Goal: Task Accomplishment & Management: Manage account settings

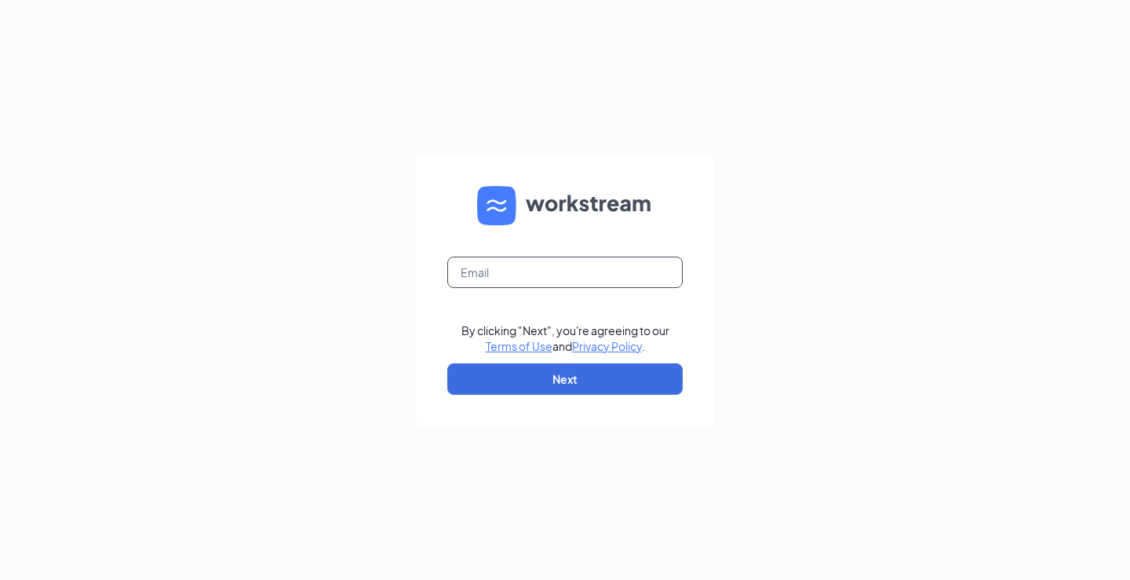
click at [579, 268] on input "text" at bounding box center [564, 272] width 235 height 31
type input "maplegrove@steakburgersmn.com"
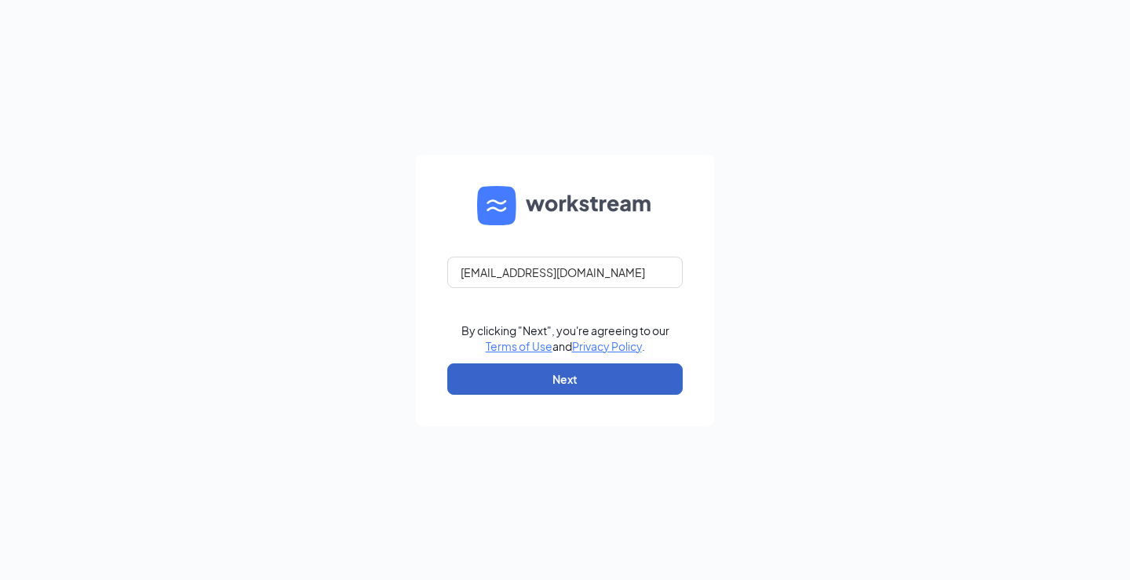
click at [586, 389] on button "Next" at bounding box center [564, 378] width 235 height 31
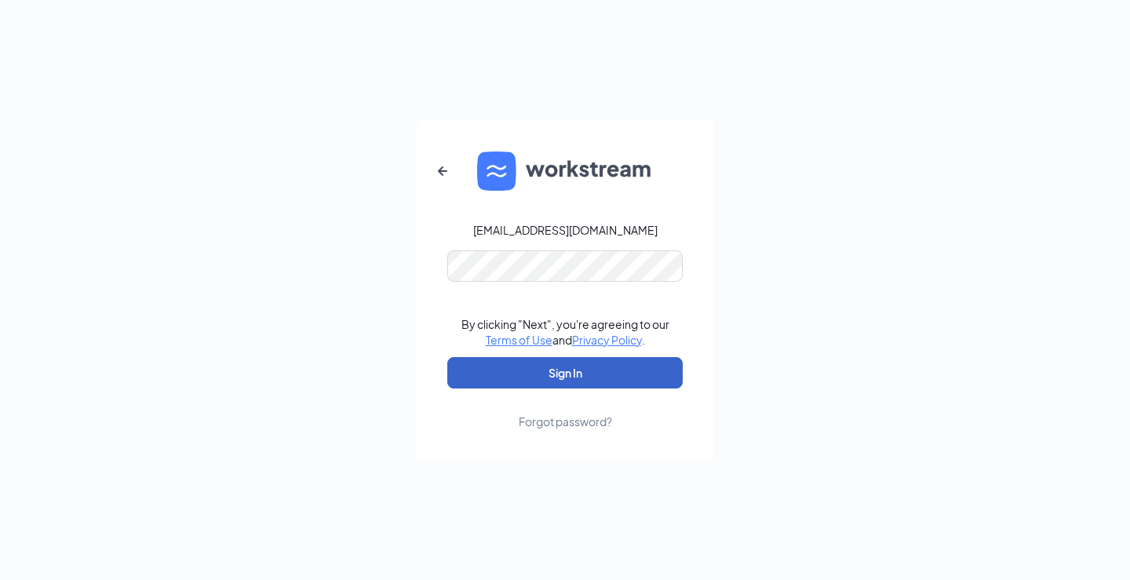
click at [498, 370] on button "Sign In" at bounding box center [564, 372] width 235 height 31
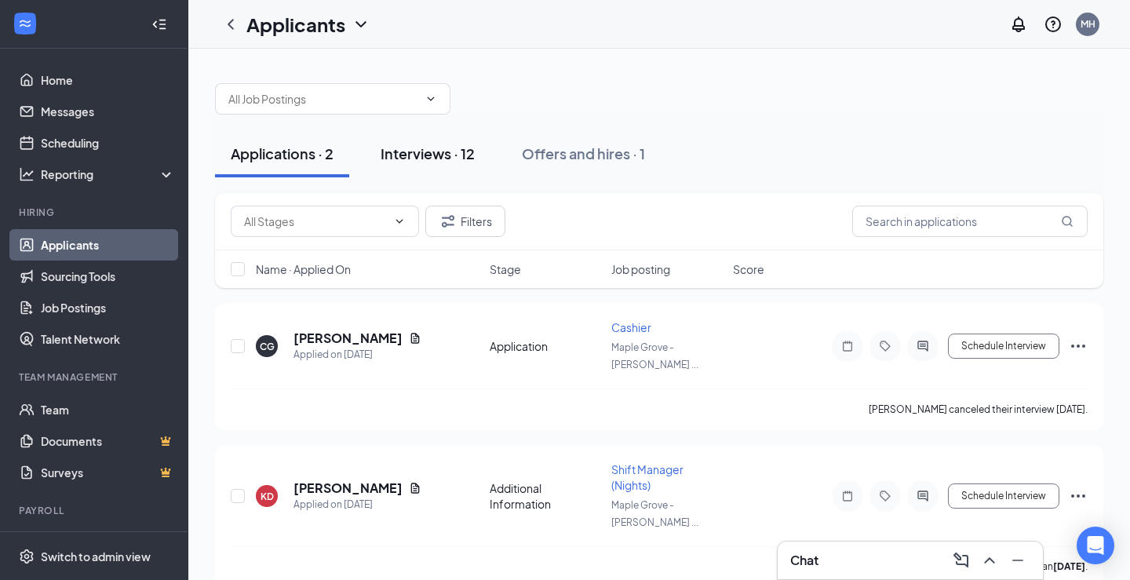
click at [458, 157] on div "Interviews · 12" at bounding box center [428, 154] width 94 height 20
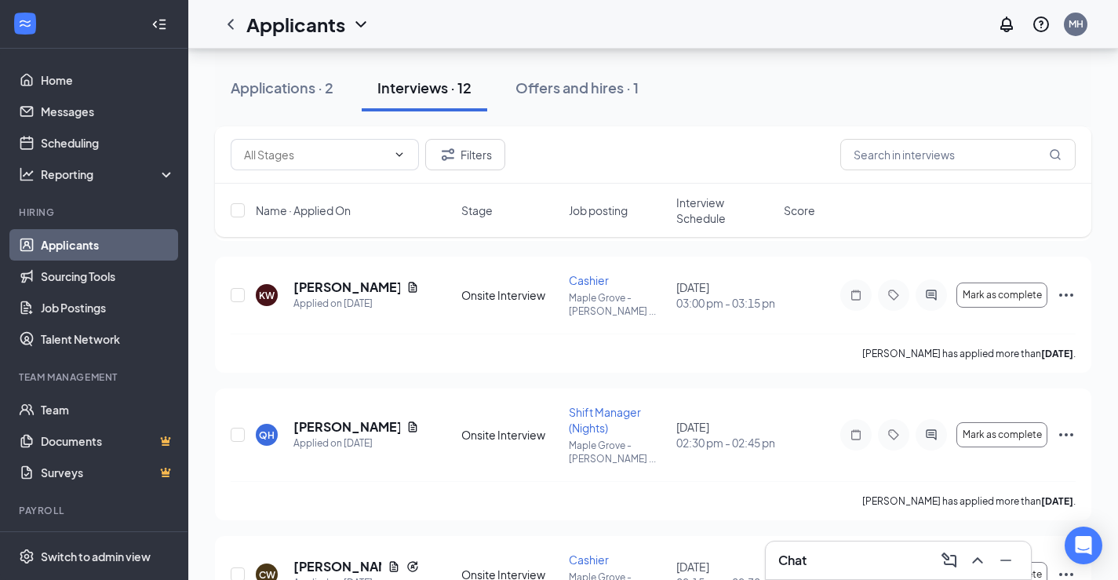
scroll to position [856, 0]
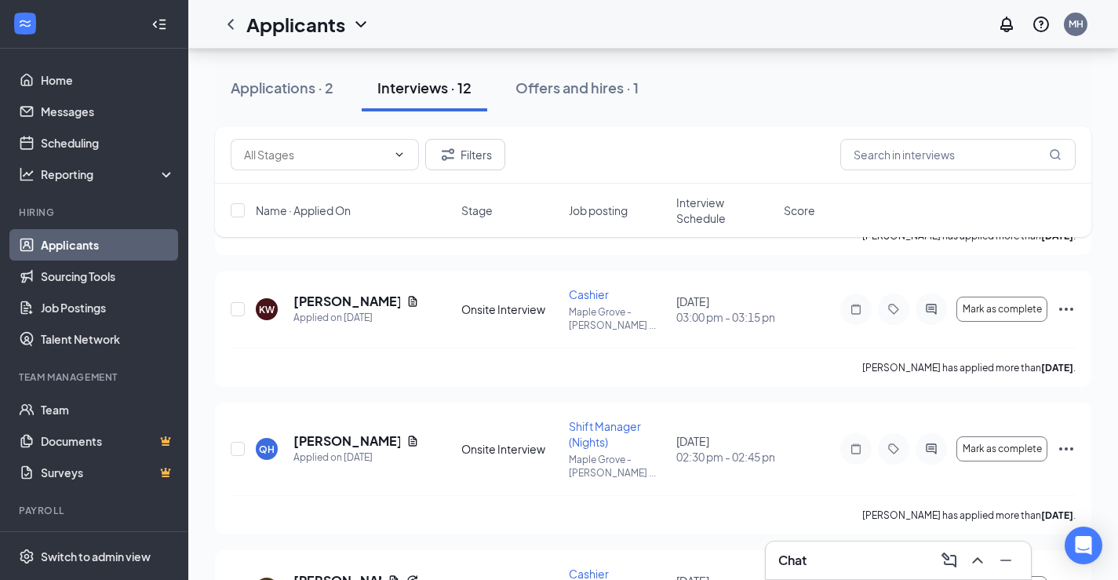
click at [702, 221] on span "Interview Schedule" at bounding box center [726, 210] width 98 height 31
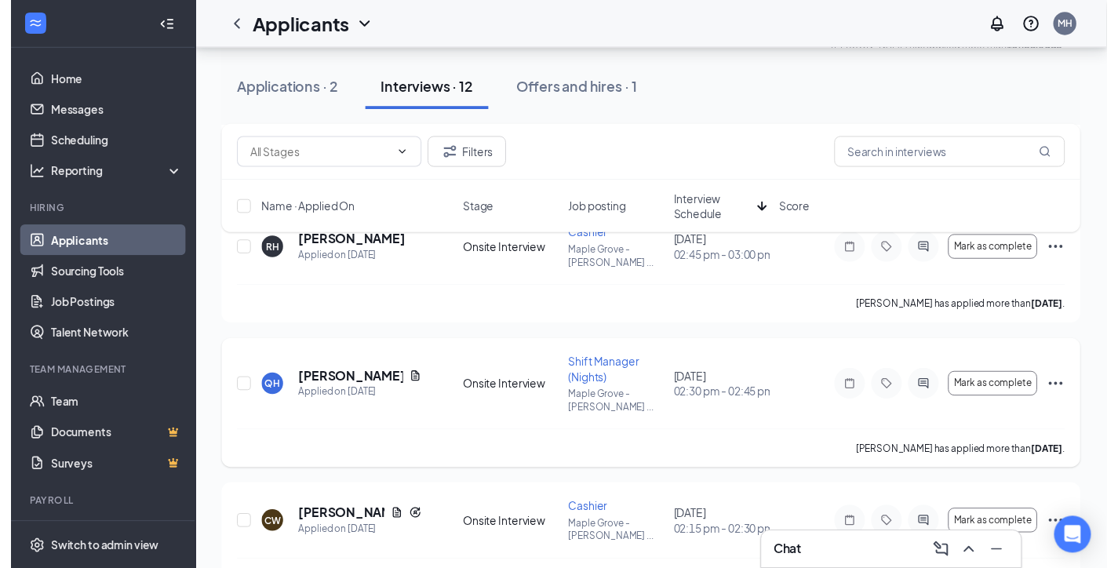
scroll to position [1099, 0]
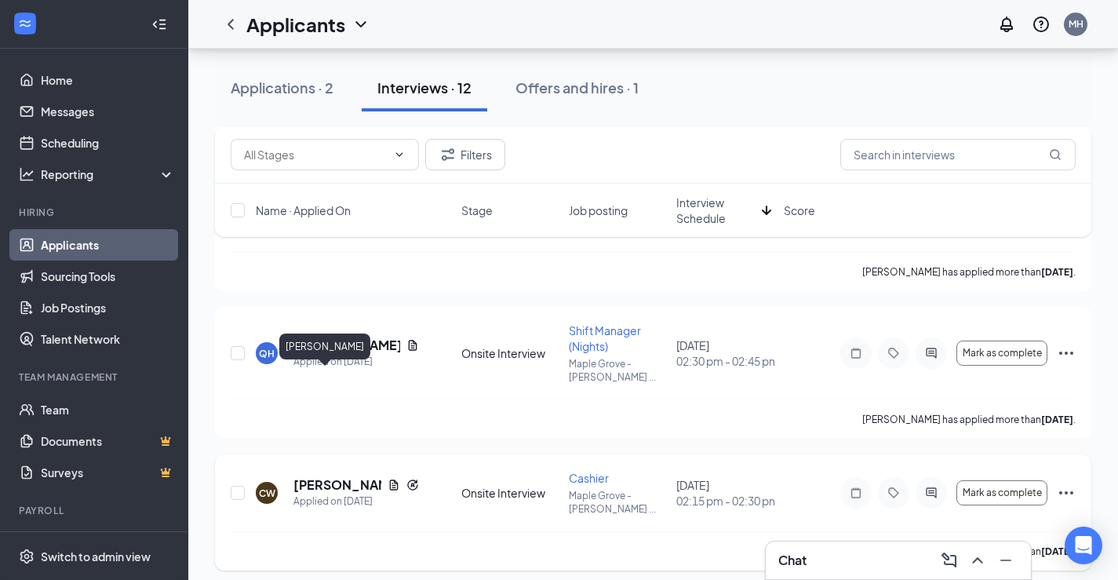
click at [328, 476] on h5 "[PERSON_NAME]" at bounding box center [338, 484] width 88 height 17
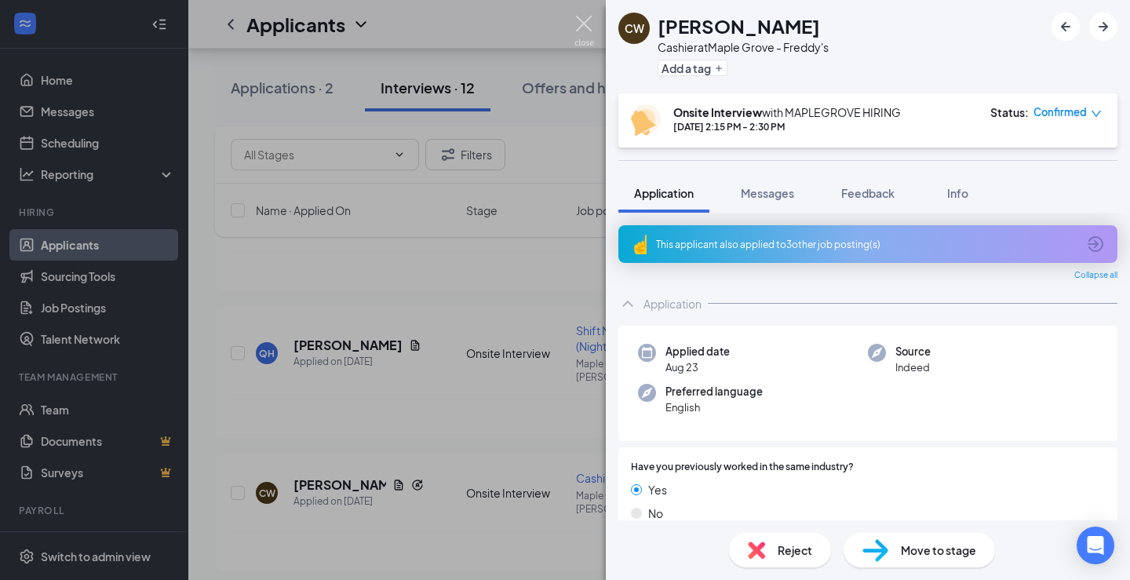
click at [578, 24] on img at bounding box center [585, 31] width 20 height 31
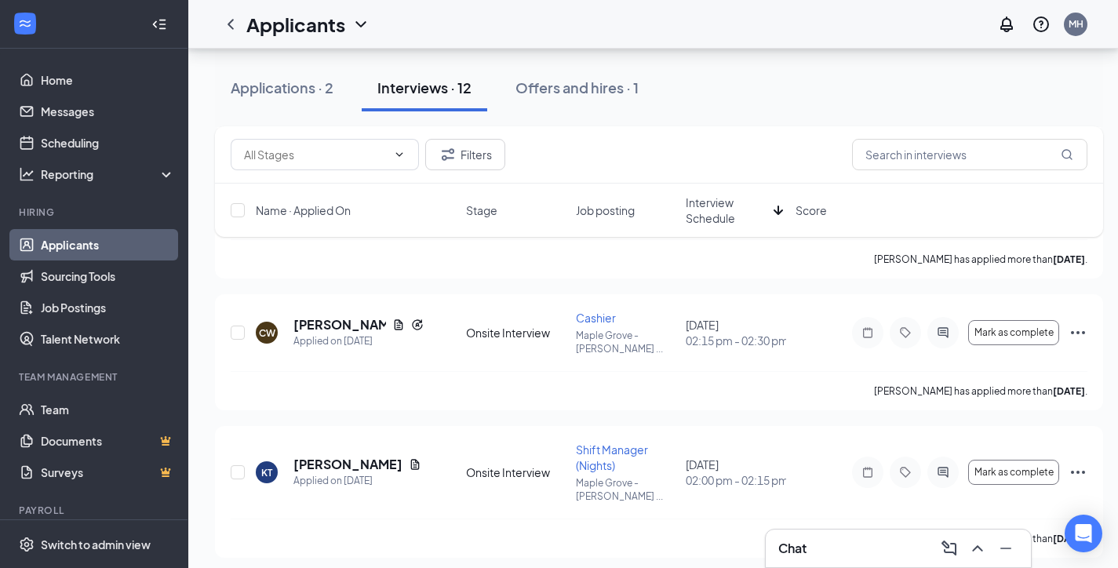
scroll to position [1260, 0]
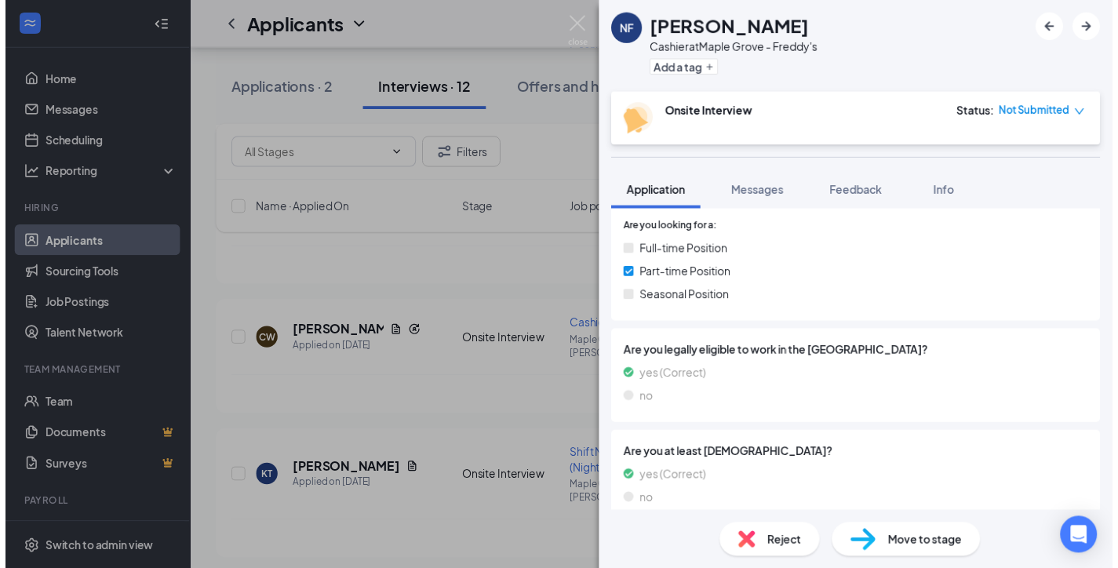
scroll to position [352, 0]
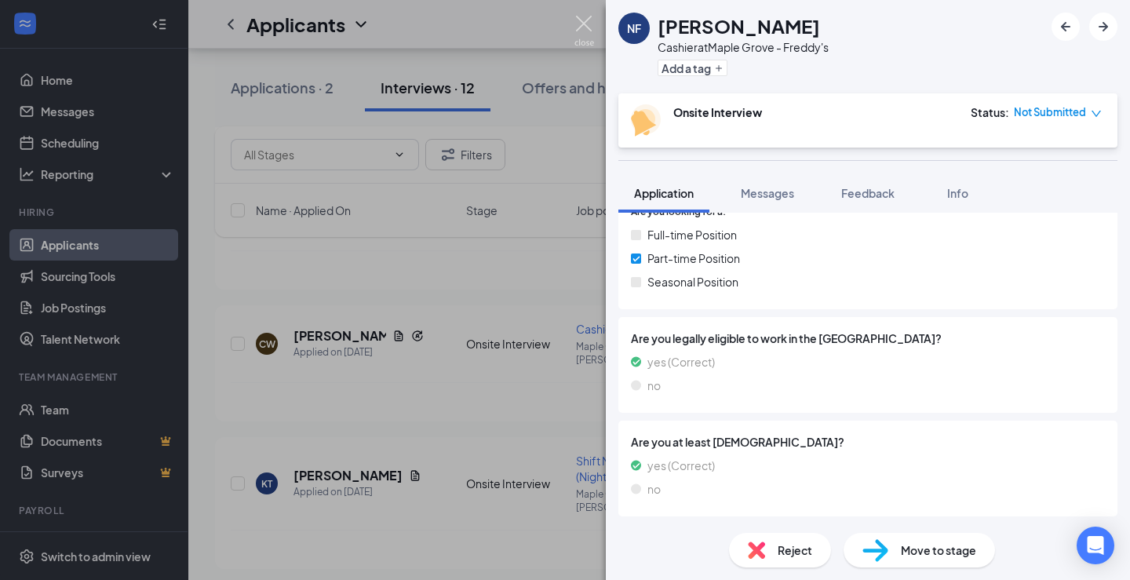
click at [588, 19] on img at bounding box center [585, 31] width 20 height 31
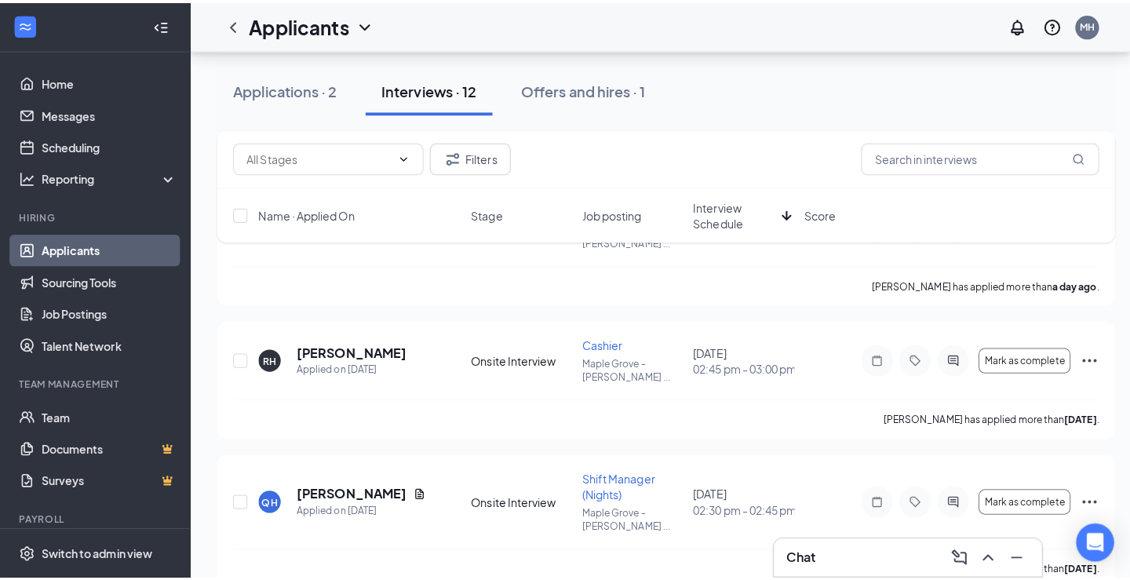
scroll to position [946, 0]
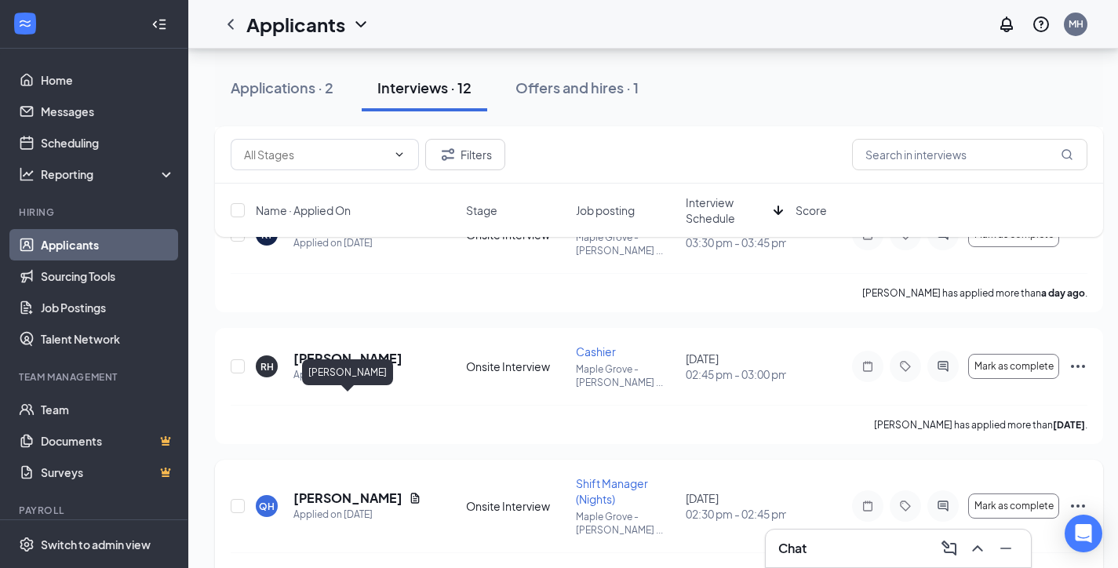
click at [339, 490] on h5 "[PERSON_NAME]" at bounding box center [348, 498] width 109 height 17
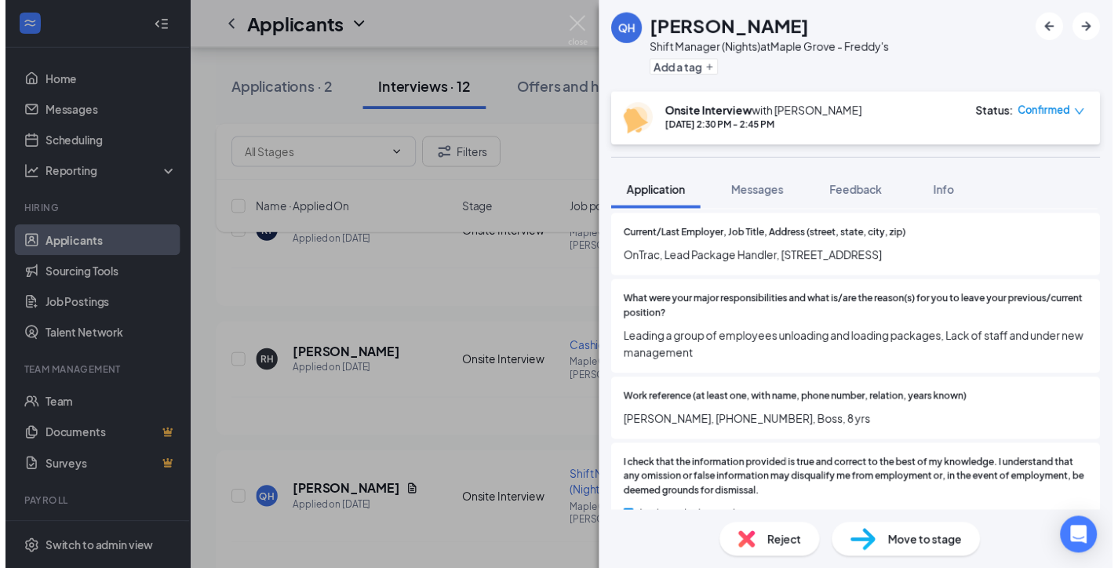
scroll to position [1443, 0]
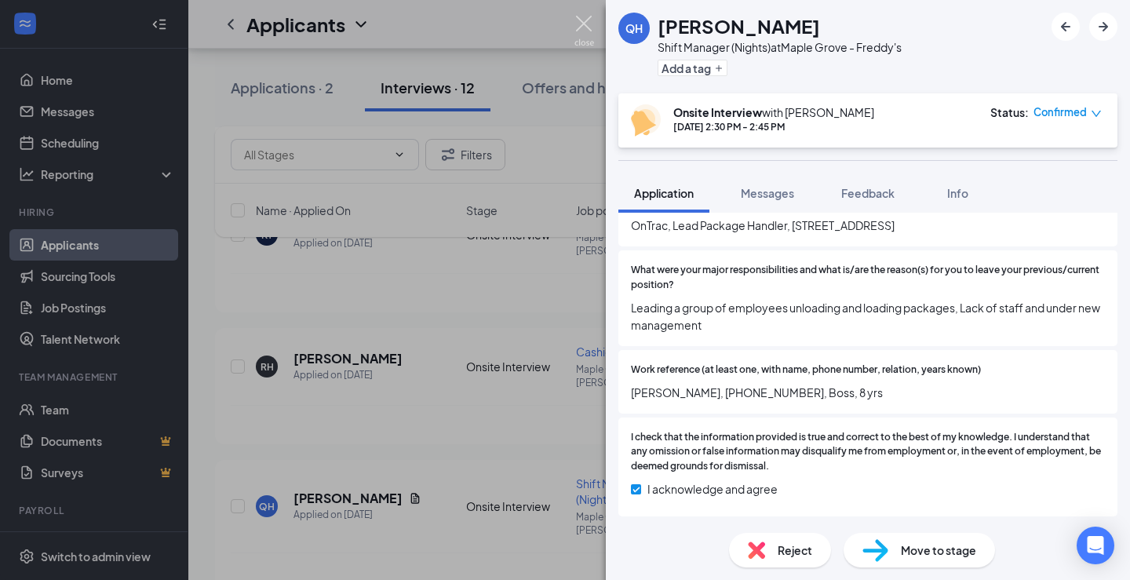
click at [578, 25] on img at bounding box center [585, 31] width 20 height 31
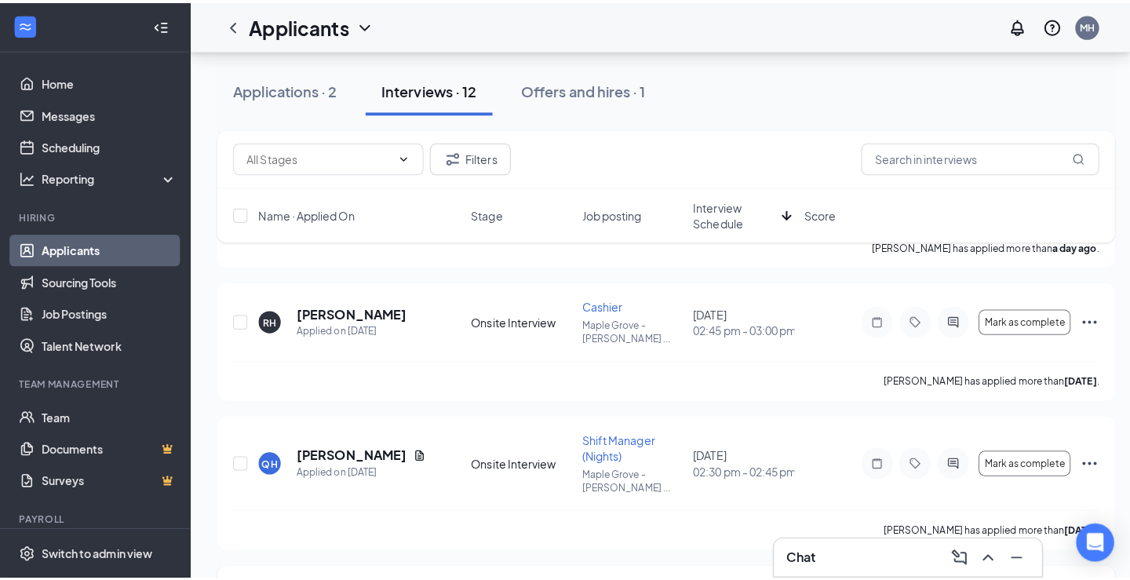
scroll to position [1024, 0]
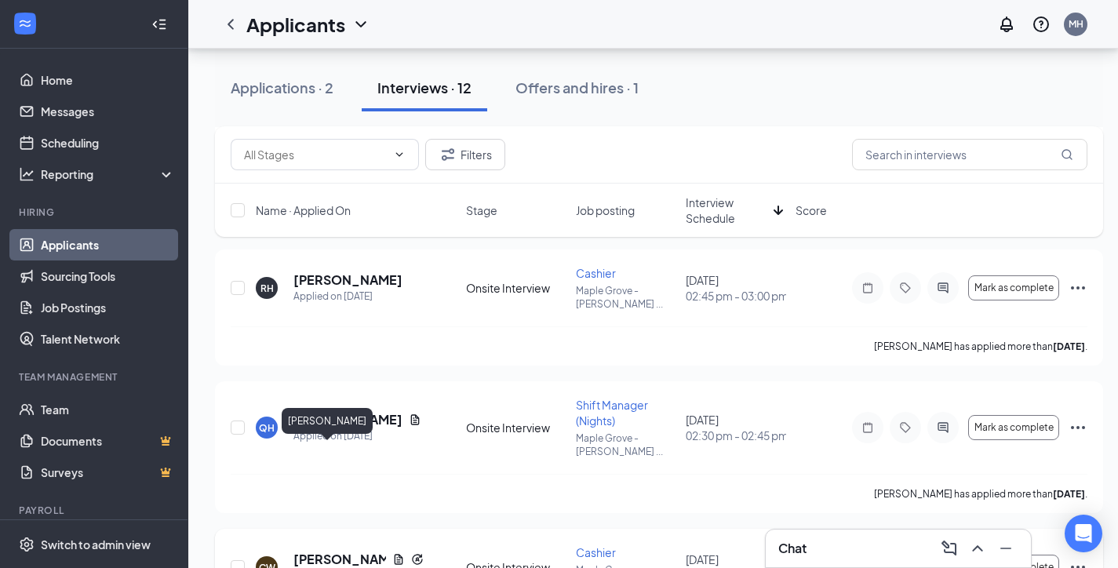
click at [321, 551] on h5 "[PERSON_NAME]" at bounding box center [340, 559] width 93 height 17
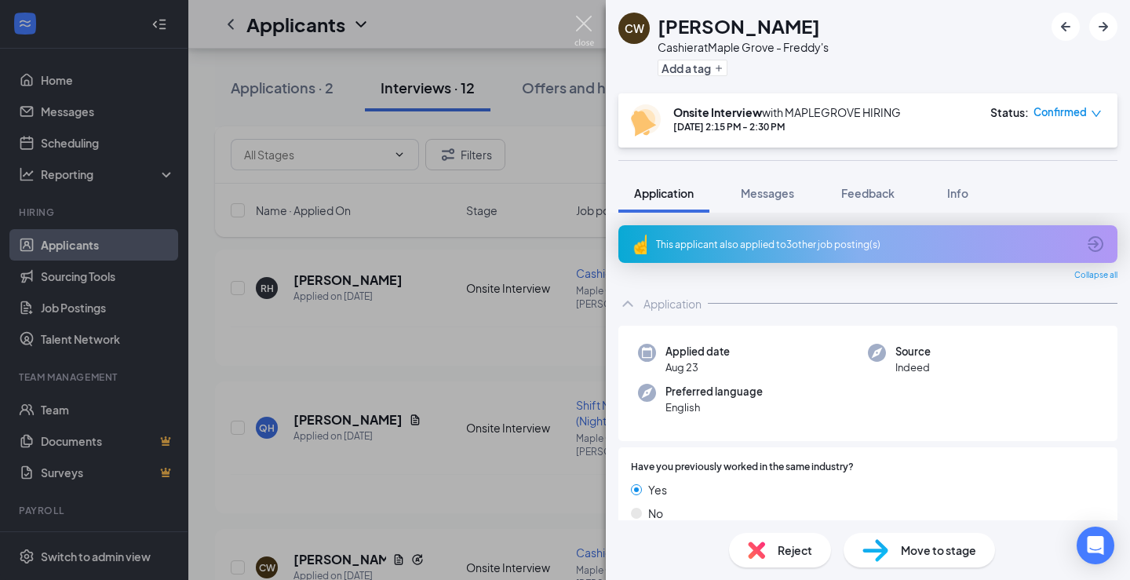
click at [580, 25] on img at bounding box center [585, 31] width 20 height 31
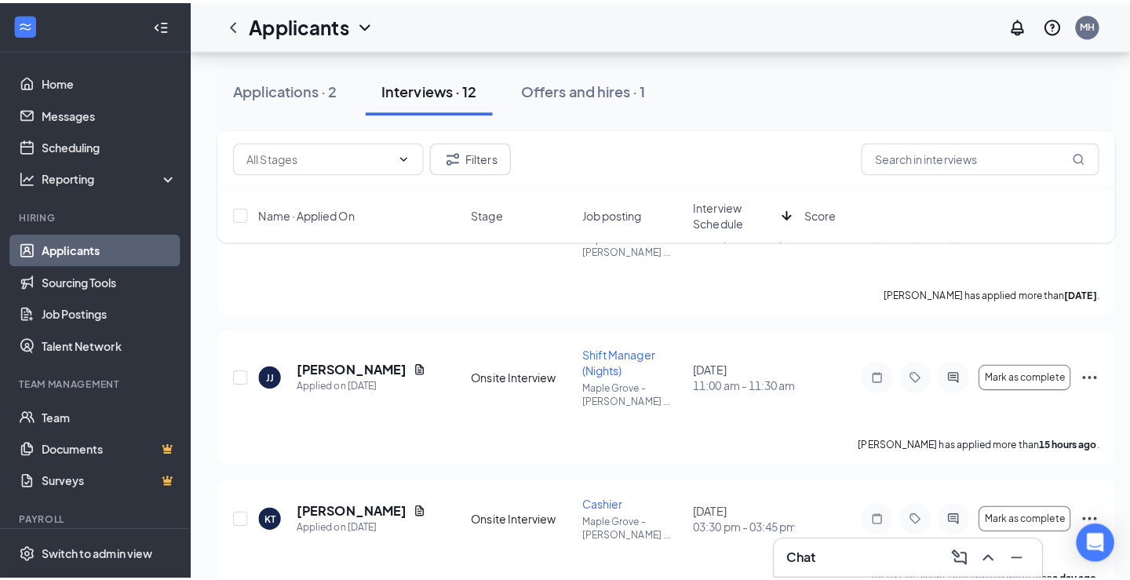
scroll to position [632, 0]
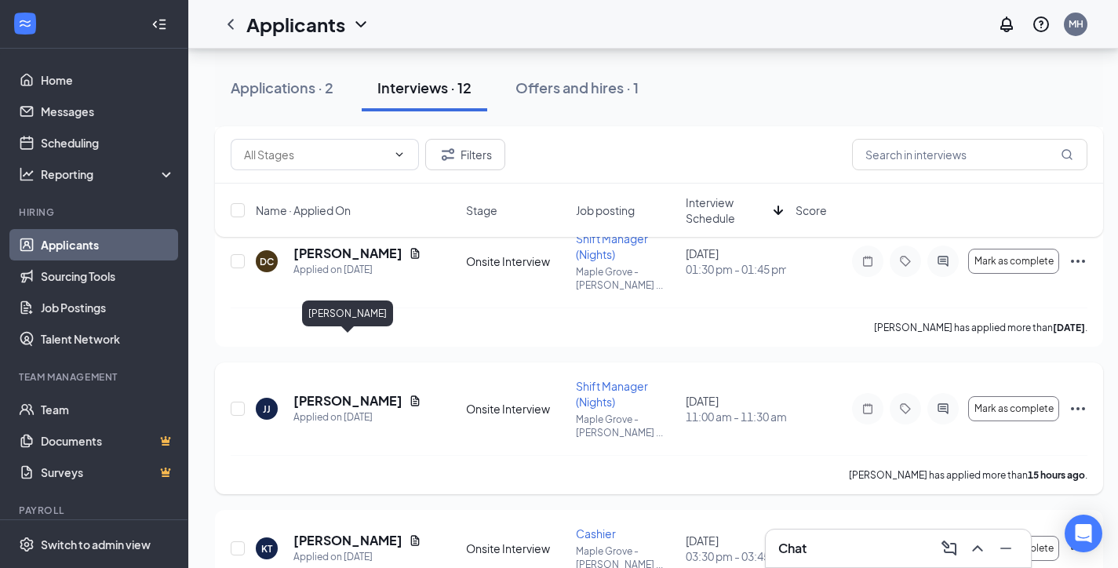
click at [346, 392] on h5 "[PERSON_NAME]" at bounding box center [348, 400] width 109 height 17
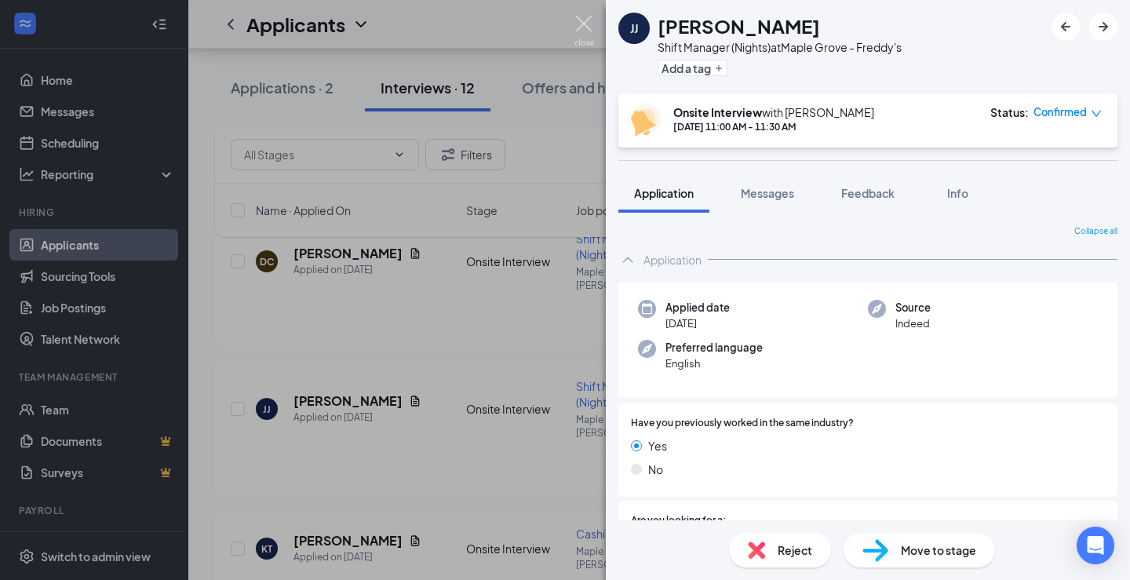
click at [580, 26] on img at bounding box center [585, 31] width 20 height 31
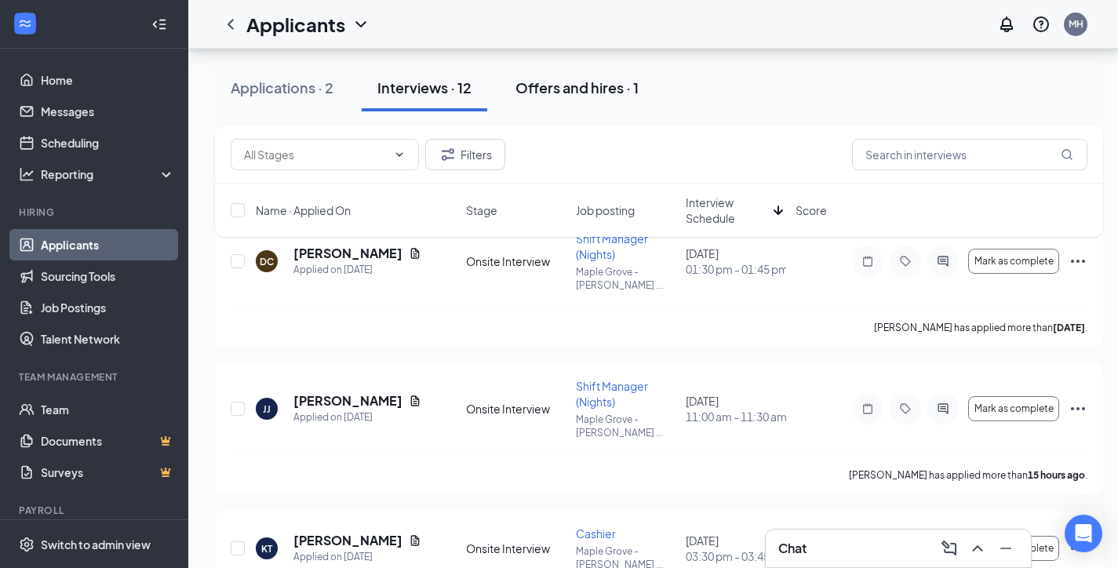
click at [546, 99] on button "Offers and hires · 1" at bounding box center [577, 87] width 155 height 47
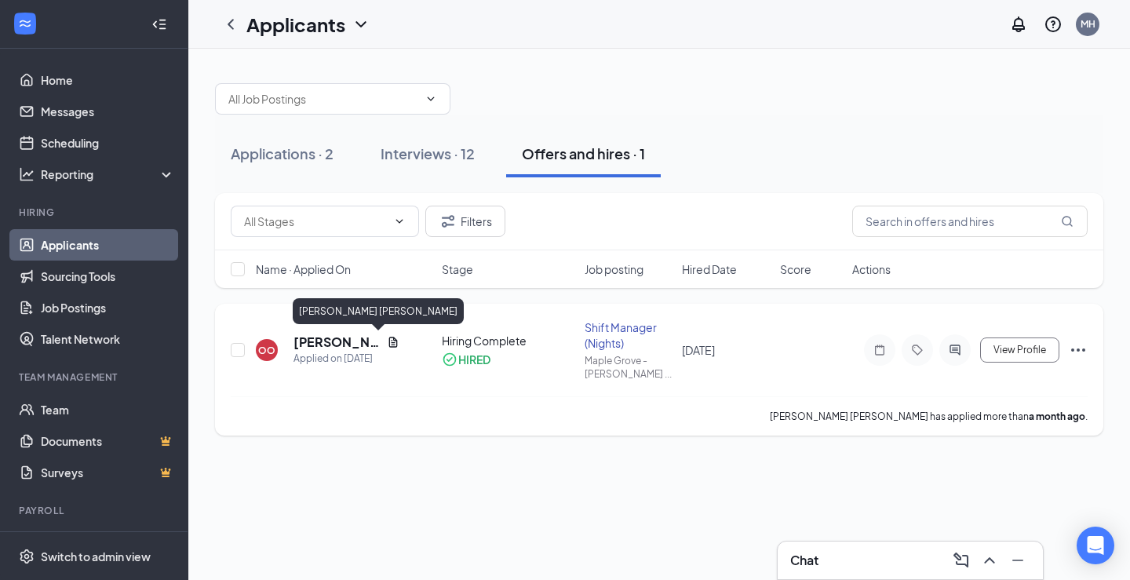
click at [315, 341] on h5 "[PERSON_NAME] [PERSON_NAME]" at bounding box center [337, 342] width 87 height 17
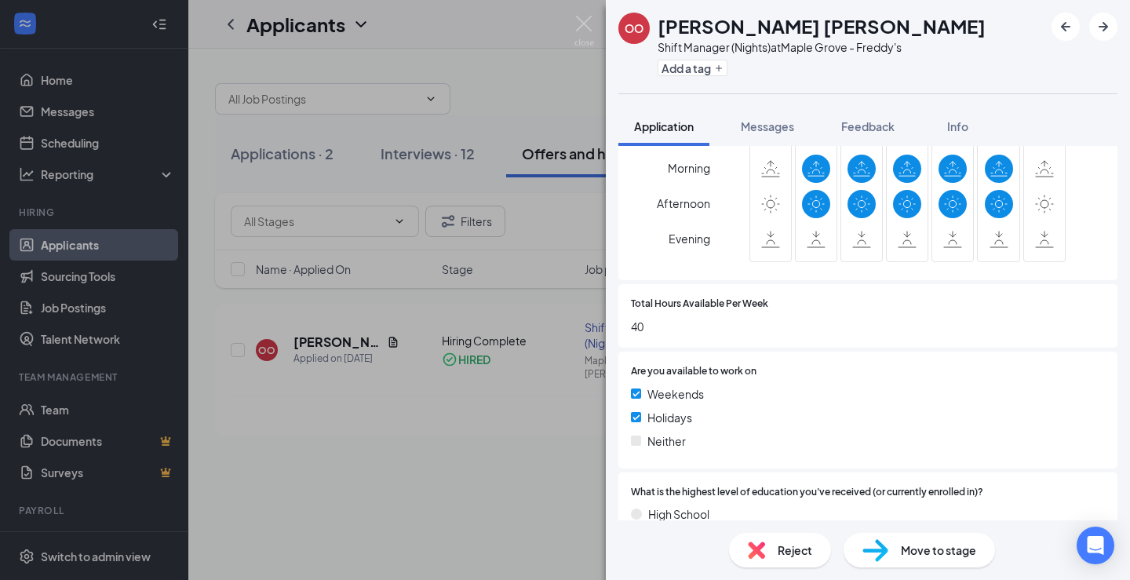
scroll to position [636, 0]
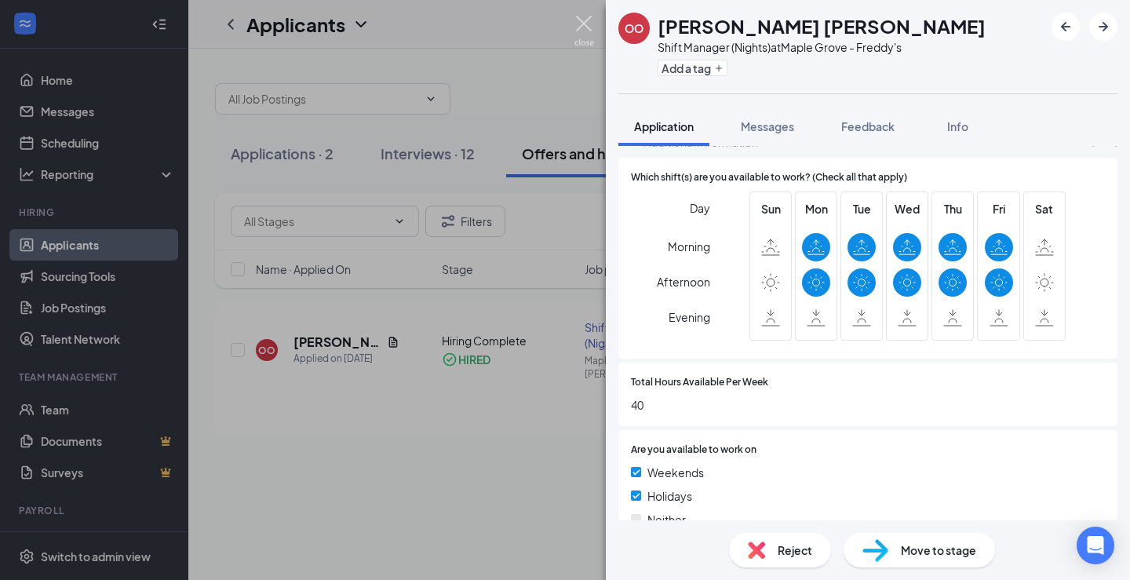
click at [586, 26] on img at bounding box center [585, 31] width 20 height 31
